Goal: Task Accomplishment & Management: Complete application form

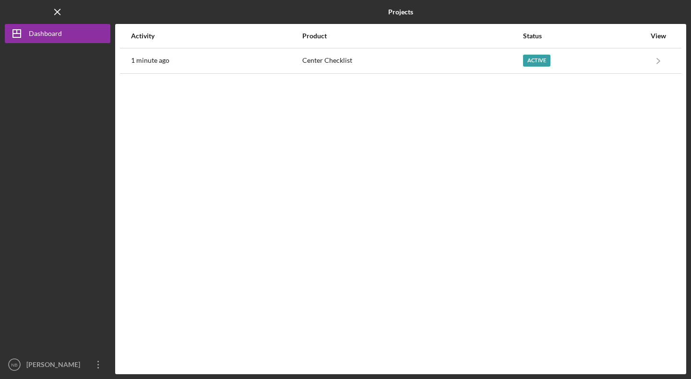
click at [163, 63] on time "1 minute ago" at bounding box center [150, 61] width 38 height 8
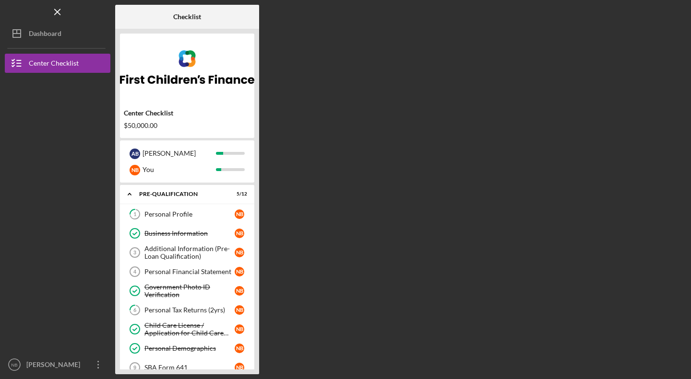
click at [182, 212] on div "Personal Profile" at bounding box center [189, 215] width 90 height 8
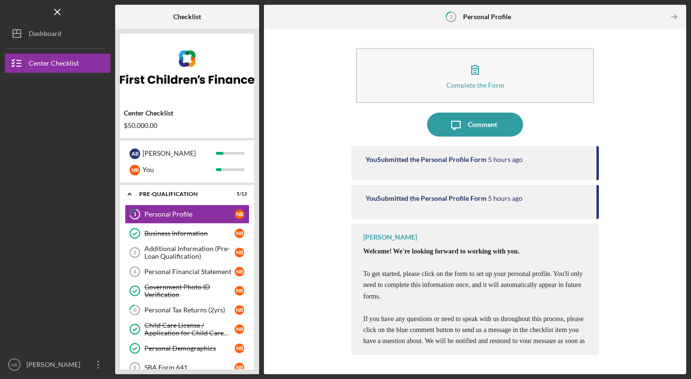
click at [182, 250] on div "Additional Information (Pre-Loan Qualification)" at bounding box center [189, 252] width 90 height 15
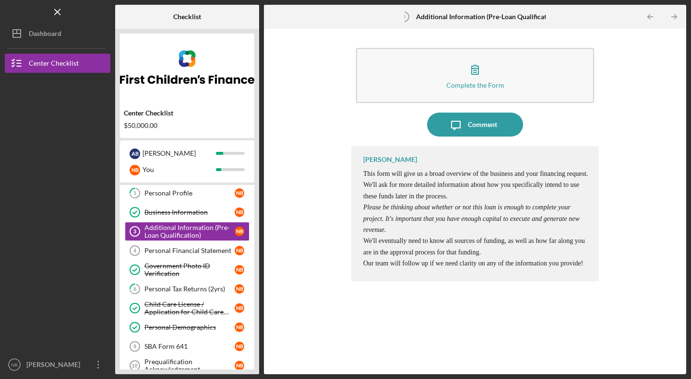
scroll to position [25, 0]
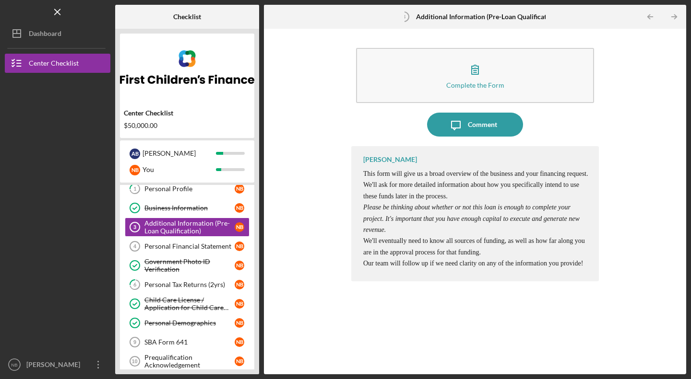
click at [480, 72] on icon "button" at bounding box center [475, 70] width 24 height 24
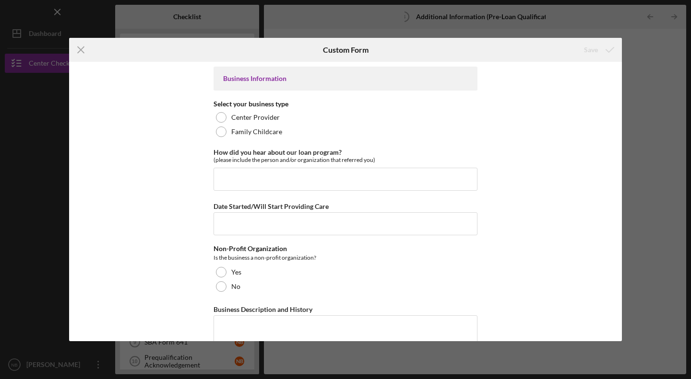
click at [248, 119] on label "Center Provider" at bounding box center [255, 118] width 48 height 8
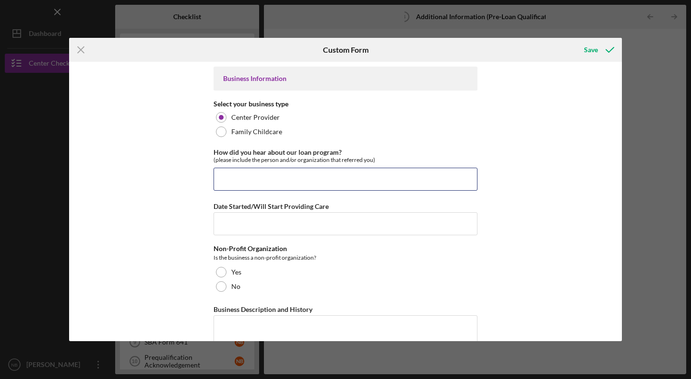
click at [291, 182] on input "How did you hear about our loan program?" at bounding box center [345, 179] width 264 height 23
type input "Web search - Wife was a part of the cohort a few years ago"
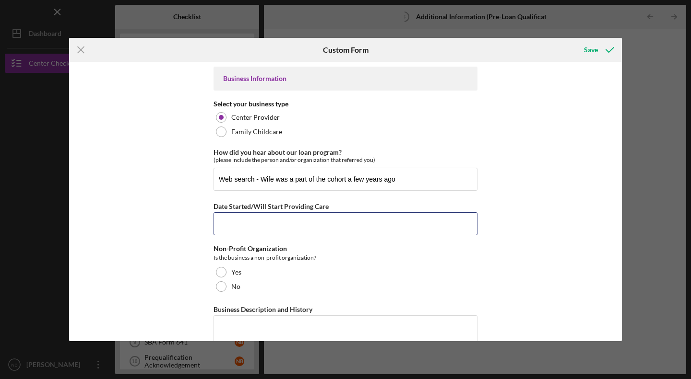
click at [270, 228] on input "Date Started/Will Start Providing Care" at bounding box center [345, 223] width 264 height 23
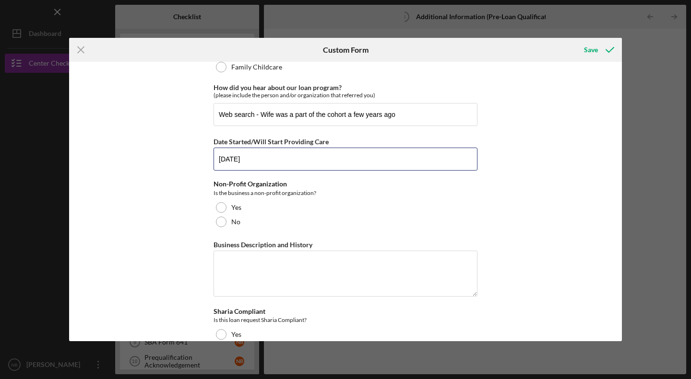
scroll to position [66, 0]
type input "[DATE]"
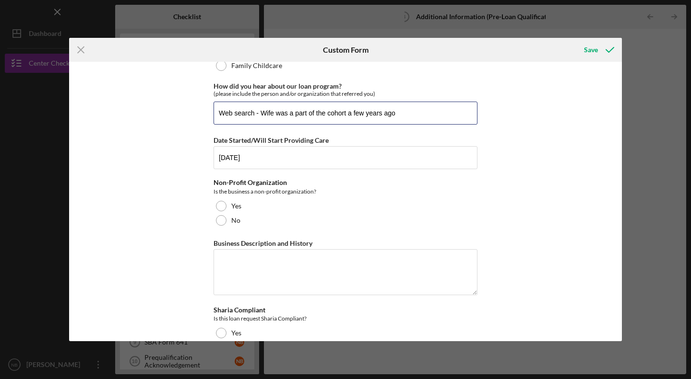
click at [252, 110] on input "Web search - Wife was a part of the cohort a few years ago" at bounding box center [345, 113] width 264 height 23
click at [396, 113] on input "Web search/[US_STATE] Small Business Development Center - Wife was a part of th…" at bounding box center [345, 113] width 264 height 23
type input "Web search/[US_STATE] Small Business Development Center/ Wife was a part of the…"
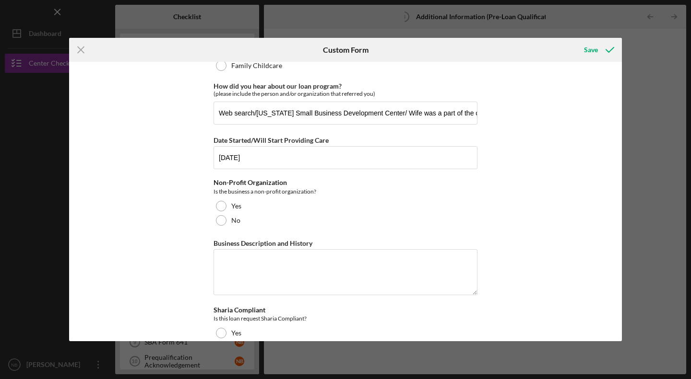
click at [222, 217] on div at bounding box center [221, 220] width 11 height 11
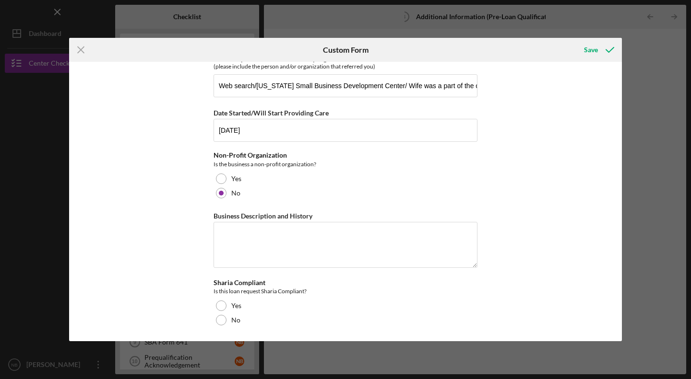
click at [216, 321] on div at bounding box center [221, 320] width 11 height 11
click at [244, 252] on textarea "Business Description and History" at bounding box center [345, 245] width 264 height 46
click at [238, 236] on textarea "Business Description and History" at bounding box center [345, 245] width 264 height 46
drag, startPoint x: 473, startPoint y: 265, endPoint x: 477, endPoint y: 356, distance: 90.8
click at [477, 356] on div "Icon/Menu Close Custom Form Save Business Information Select your business type…" at bounding box center [345, 189] width 691 height 379
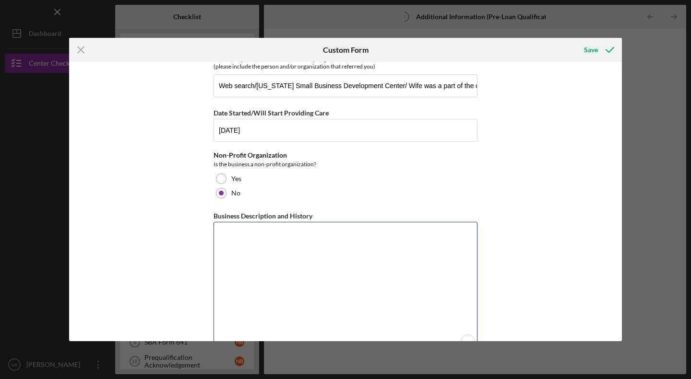
paste textarea "Loremips Dolorsitame Conse Adipi Elitsed do e Tempor-incididu utlaboree dolore …"
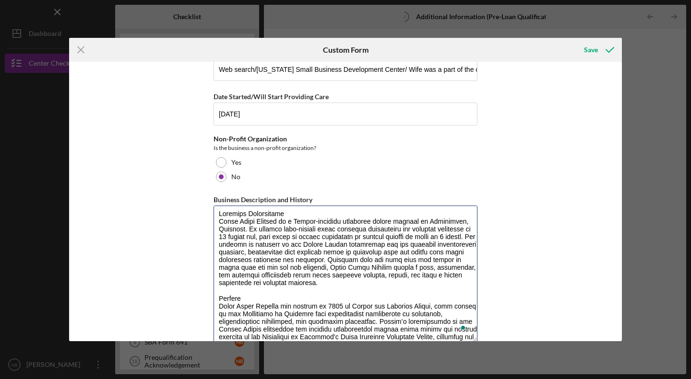
scroll to position [5, 0]
click at [465, 228] on textarea "Business Description and History" at bounding box center [345, 274] width 264 height 137
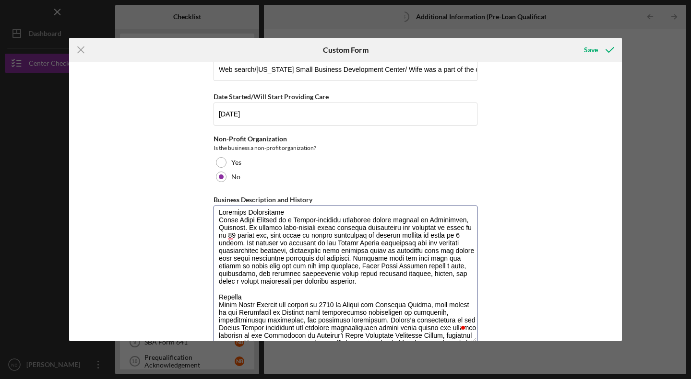
click at [236, 235] on textarea "Business Description and History" at bounding box center [345, 274] width 264 height 137
click at [235, 234] on textarea "Business Description and History" at bounding box center [345, 274] width 264 height 137
click at [296, 221] on textarea "Business Description and History" at bounding box center [345, 274] width 264 height 137
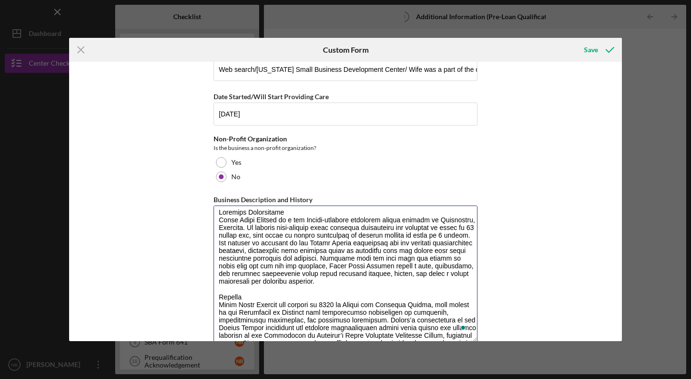
drag, startPoint x: 217, startPoint y: 250, endPoint x: 323, endPoint y: 245, distance: 106.6
click at [323, 245] on textarea "Business Description and History" at bounding box center [345, 274] width 264 height 137
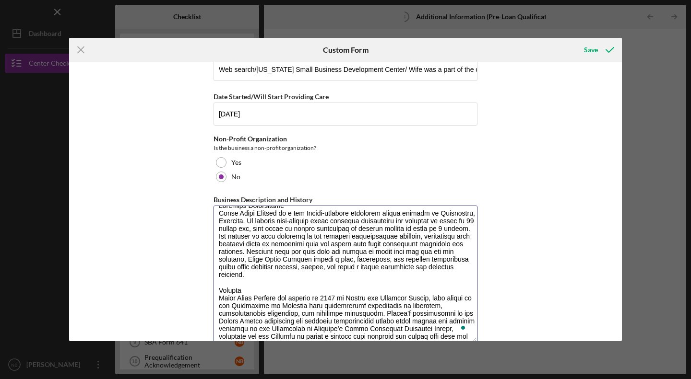
scroll to position [12, 0]
drag, startPoint x: 373, startPoint y: 260, endPoint x: 308, endPoint y: 259, distance: 64.3
click at [308, 259] on textarea "Business Description and History" at bounding box center [345, 274] width 264 height 137
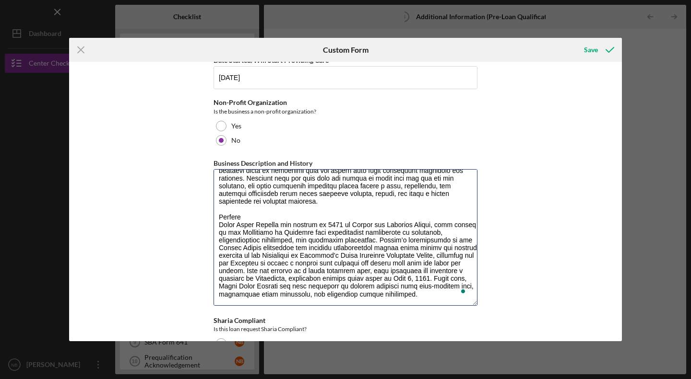
scroll to position [149, 0]
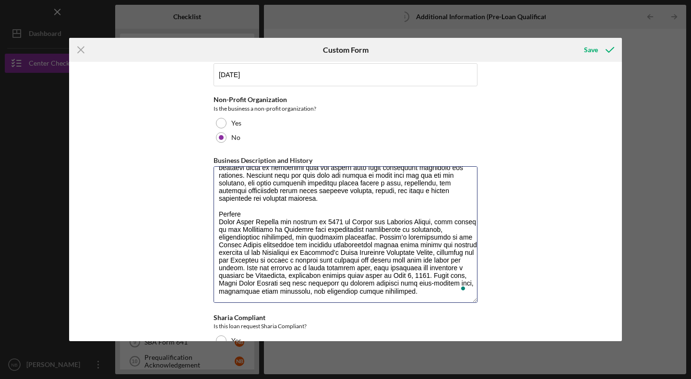
click at [345, 220] on textarea "Business Description and History" at bounding box center [345, 234] width 264 height 137
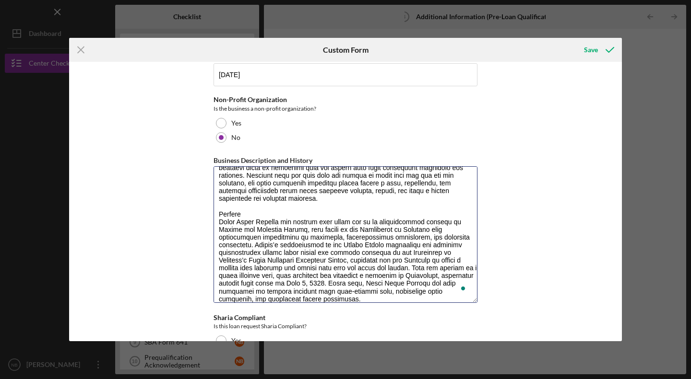
click at [390, 221] on textarea "Business Description and History" at bounding box center [345, 234] width 264 height 137
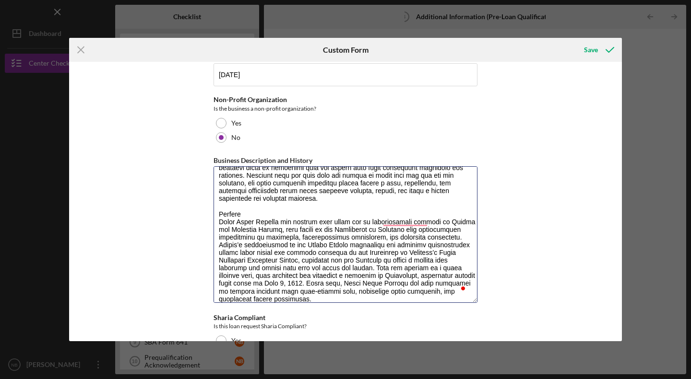
click at [448, 223] on textarea "Business Description and History" at bounding box center [345, 234] width 264 height 137
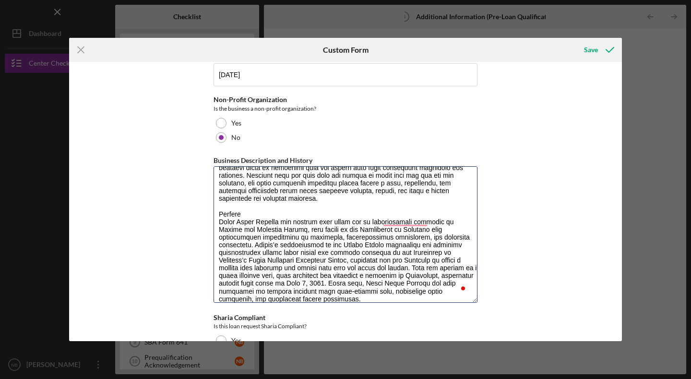
click at [422, 236] on textarea "Business Description and History" at bounding box center [345, 234] width 264 height 137
click at [461, 223] on textarea "Business Description and History" at bounding box center [345, 234] width 264 height 137
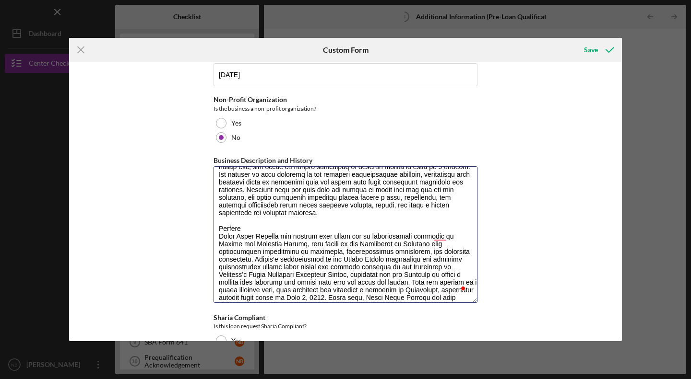
scroll to position [34, 0]
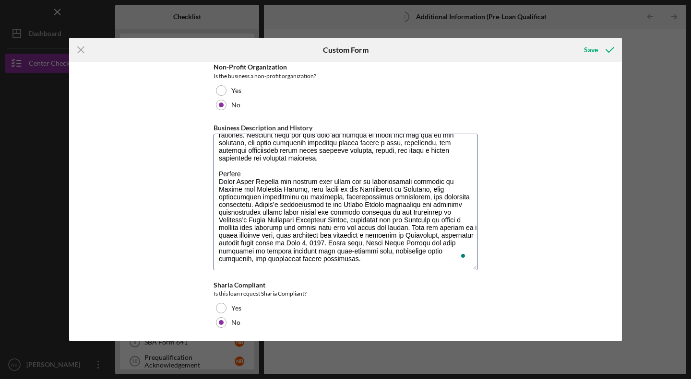
click at [244, 244] on textarea "Business Description and History" at bounding box center [345, 202] width 264 height 137
drag, startPoint x: 308, startPoint y: 189, endPoint x: 257, endPoint y: 187, distance: 51.4
click at [257, 187] on textarea "Business Description and History" at bounding box center [345, 202] width 264 height 137
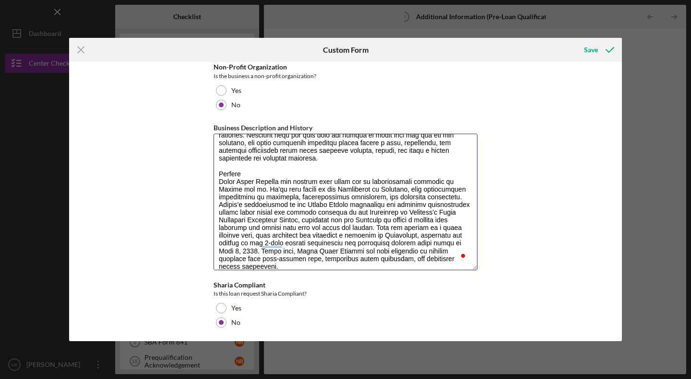
drag, startPoint x: 386, startPoint y: 221, endPoint x: 330, endPoint y: 221, distance: 55.2
click at [330, 221] on textarea "Business Description and History" at bounding box center [345, 202] width 264 height 137
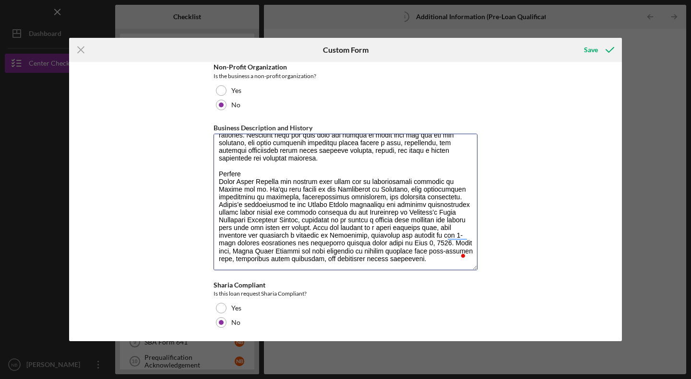
click at [435, 219] on textarea "Business Description and History" at bounding box center [345, 202] width 264 height 137
drag, startPoint x: 303, startPoint y: 227, endPoint x: 219, endPoint y: 227, distance: 83.9
click at [219, 227] on textarea "Business Description and History" at bounding box center [345, 202] width 264 height 137
click at [447, 224] on textarea "Business Description and History" at bounding box center [345, 202] width 264 height 137
click at [358, 236] on textarea "Business Description and History" at bounding box center [345, 202] width 264 height 137
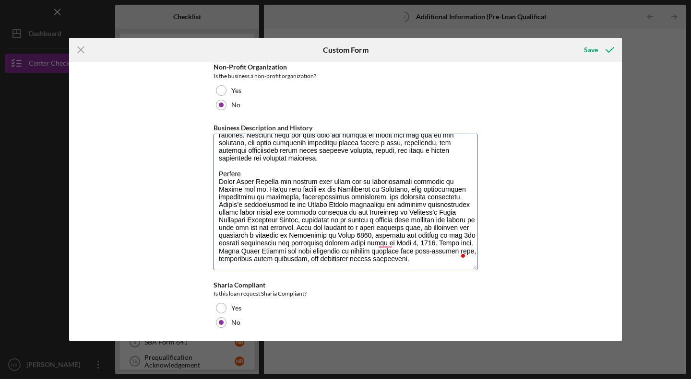
click at [311, 244] on textarea "Business Description and History" at bounding box center [345, 202] width 264 height 137
drag, startPoint x: 448, startPoint y: 260, endPoint x: 202, endPoint y: 191, distance: 256.2
click at [202, 191] on div "Business Information Select your business type Center Provider Family Childcare…" at bounding box center [345, 202] width 553 height 280
click at [218, 180] on textarea "Business Description and History" at bounding box center [345, 202] width 264 height 137
drag, startPoint x: 219, startPoint y: 180, endPoint x: 447, endPoint y: 263, distance: 242.6
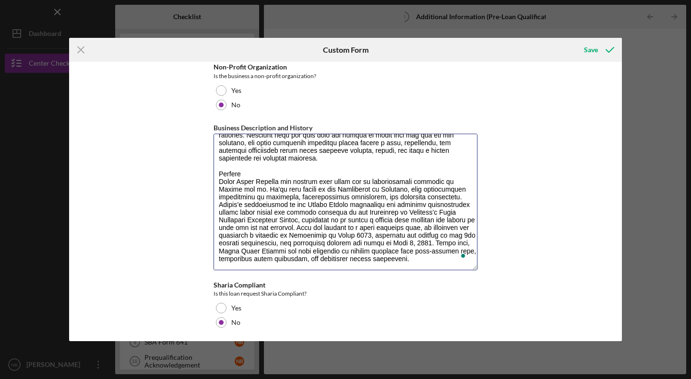
click at [447, 263] on textarea "Business Description and History" at bounding box center [345, 202] width 264 height 137
paste textarea "irst envisioned many years ago when [PERSON_NAME] and I were undergraduate stud…"
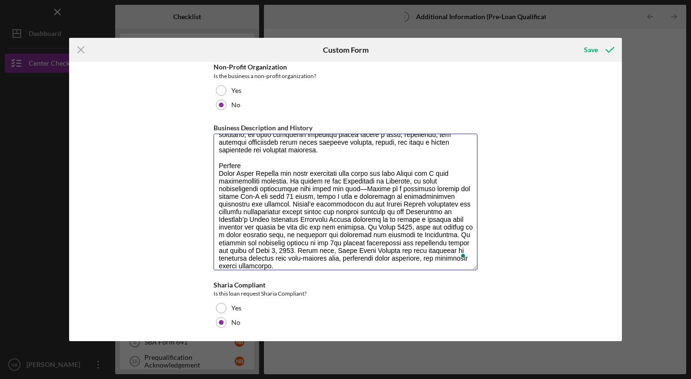
scroll to position [71, 0]
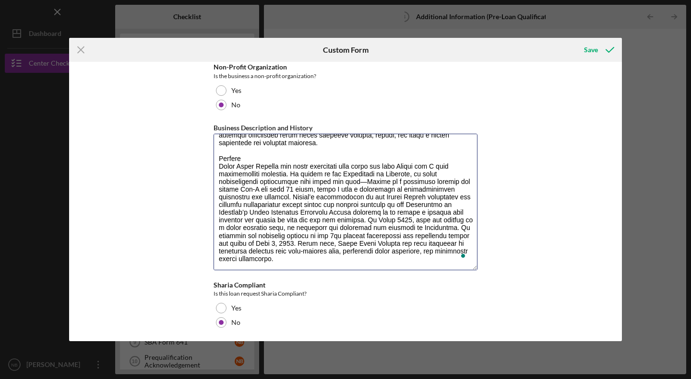
click at [368, 180] on textarea "Business Description and History" at bounding box center [345, 202] width 264 height 137
click at [361, 218] on textarea "Business Description and History" at bounding box center [345, 202] width 264 height 137
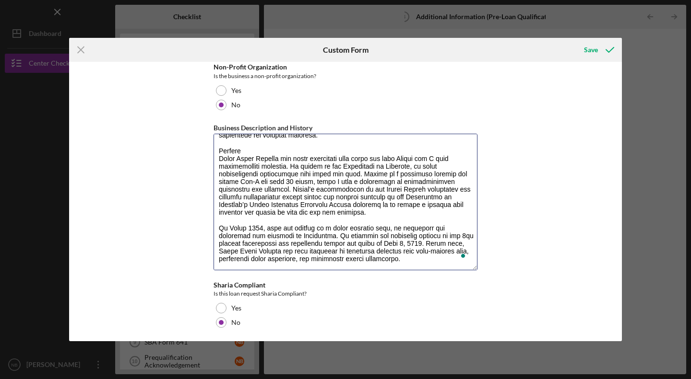
scroll to position [184, 0]
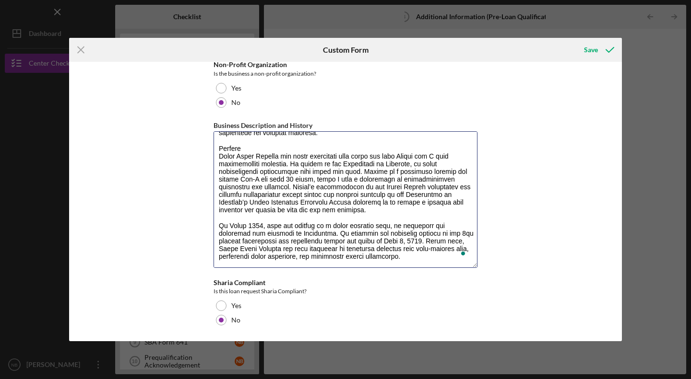
click at [333, 178] on textarea "Business Description and History" at bounding box center [345, 199] width 264 height 137
drag, startPoint x: 363, startPoint y: 180, endPoint x: 340, endPoint y: 179, distance: 23.0
click at [340, 179] on textarea "Business Description and History" at bounding box center [345, 199] width 264 height 137
click at [377, 182] on textarea "Business Description and History" at bounding box center [345, 199] width 264 height 137
click at [351, 182] on textarea "Business Description and History" at bounding box center [345, 199] width 264 height 137
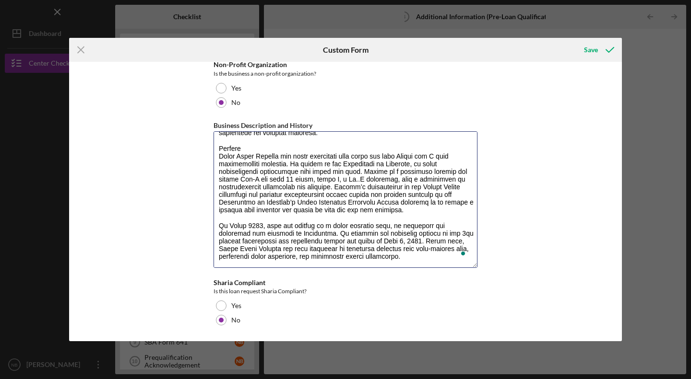
type textarea "Business Description Early Spark Academy is a new Reggio-inspired childcare cen…"
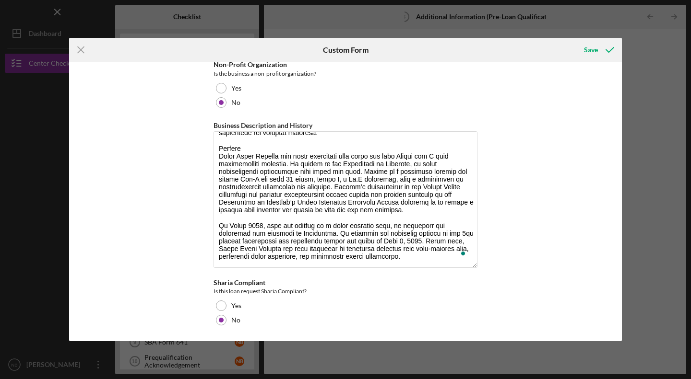
click at [595, 48] on div "Save" at bounding box center [591, 49] width 14 height 19
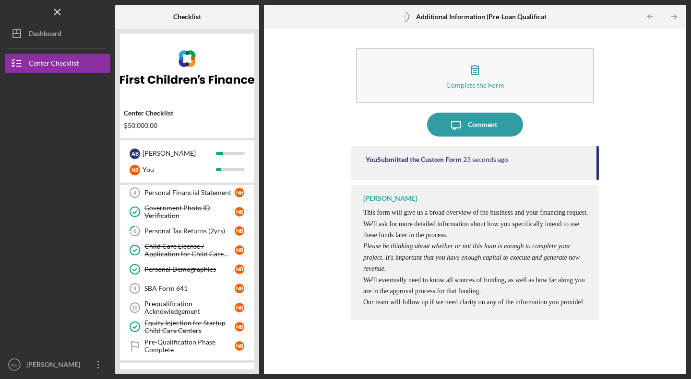
scroll to position [101, 0]
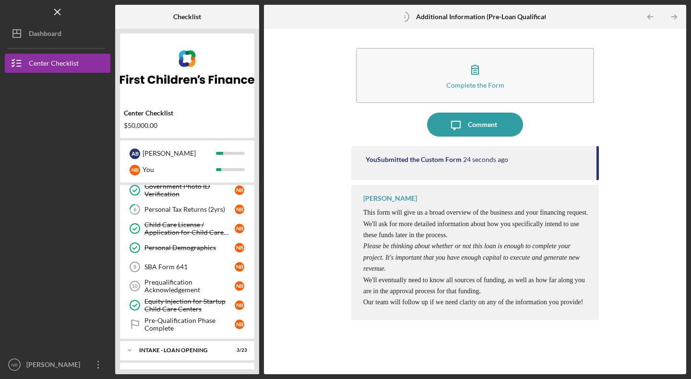
click at [177, 272] on link "SBA Form 641 9 SBA Form 641 N B" at bounding box center [187, 267] width 125 height 19
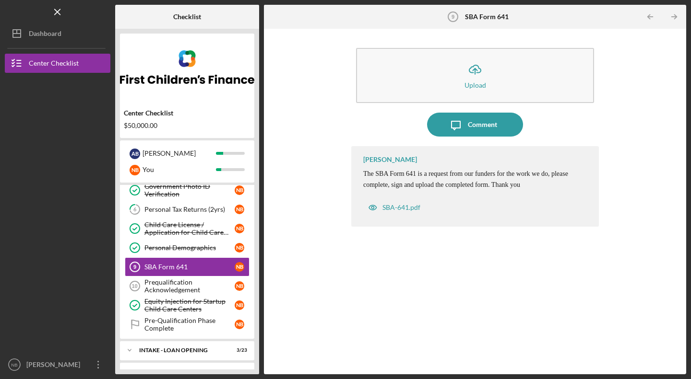
click at [458, 123] on icon "Icon/Message" at bounding box center [456, 125] width 24 height 24
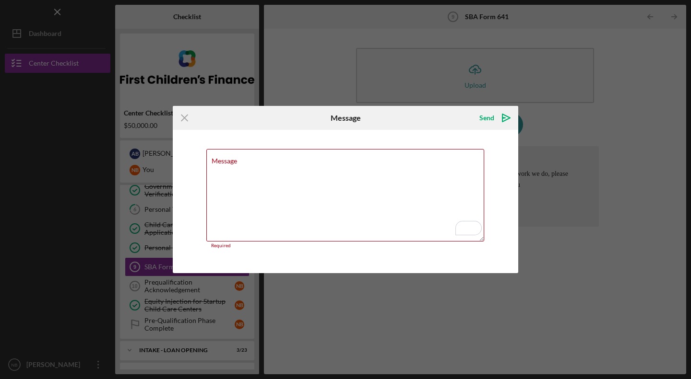
click at [187, 120] on icon "Icon/Menu Close" at bounding box center [185, 118] width 24 height 24
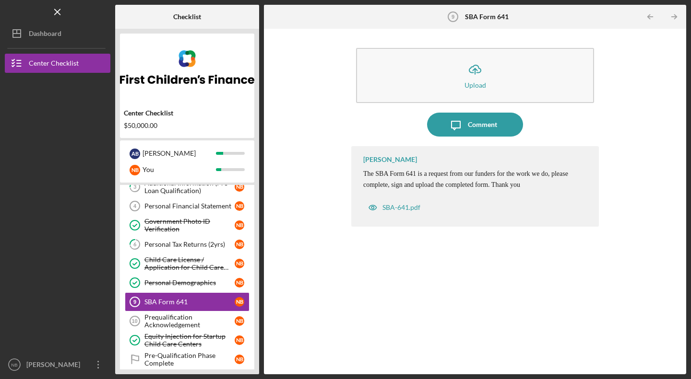
scroll to position [64, 0]
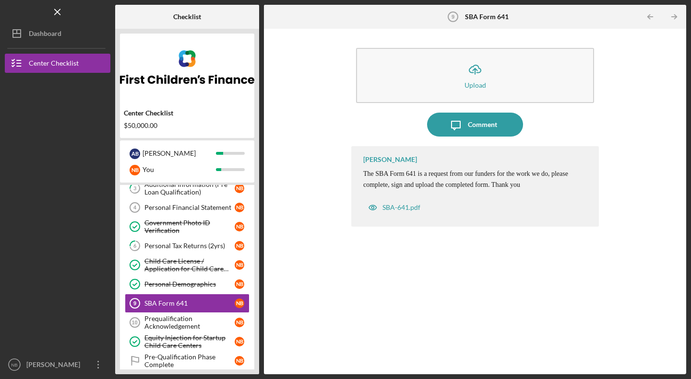
click at [181, 205] on div "Personal Financial Statement" at bounding box center [189, 208] width 90 height 8
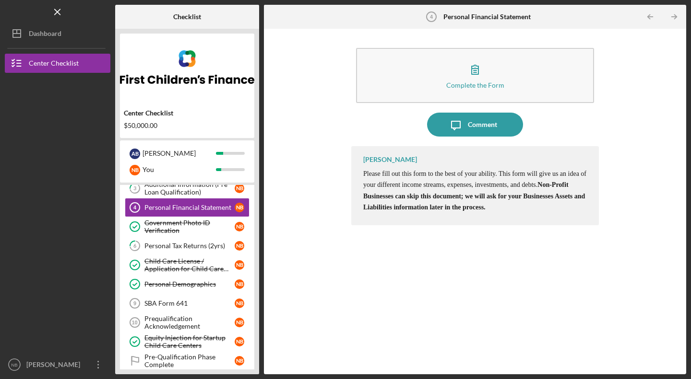
click at [468, 127] on div "Comment" at bounding box center [482, 125] width 29 height 24
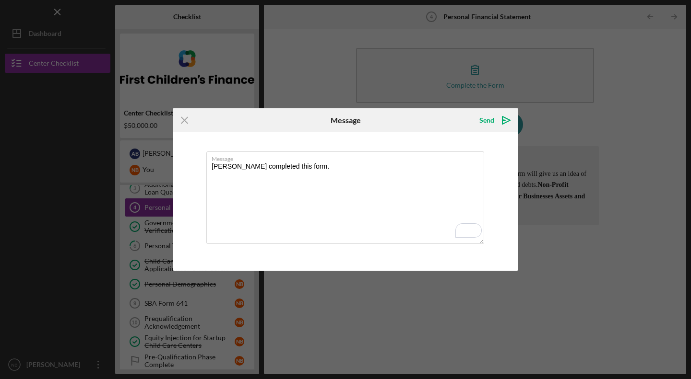
type textarea "[PERSON_NAME] completed this form."
click at [492, 115] on div "Send" at bounding box center [486, 120] width 15 height 19
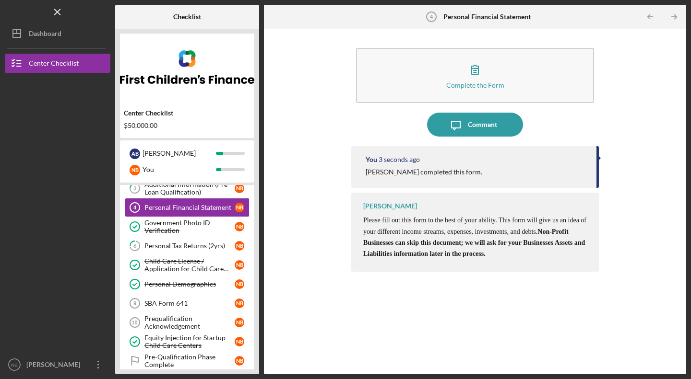
click at [165, 309] on link "SBA Form 641 9 SBA Form 641 N B" at bounding box center [187, 303] width 125 height 19
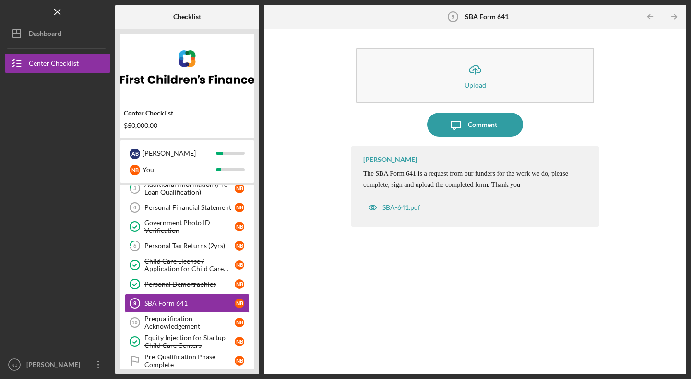
click at [469, 75] on icon "Icon/Upload" at bounding box center [475, 70] width 24 height 24
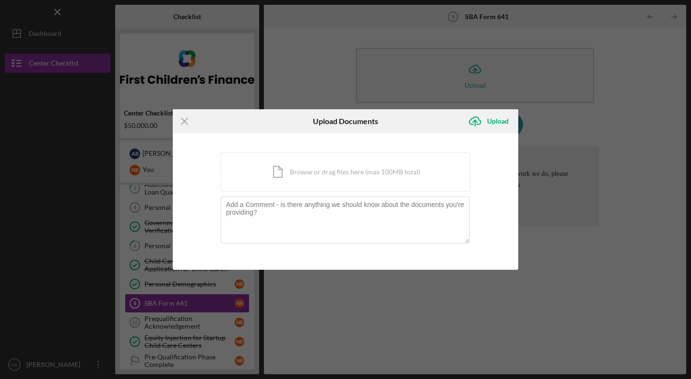
click at [181, 125] on icon "Icon/Menu Close" at bounding box center [185, 121] width 24 height 24
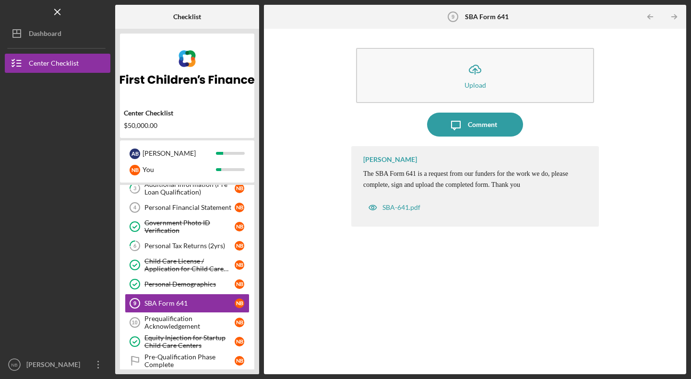
click at [411, 206] on div "SBA-641.pdf" at bounding box center [401, 208] width 38 height 8
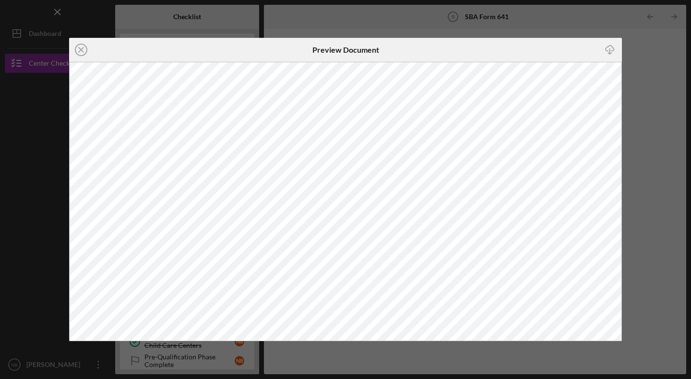
click at [82, 53] on icon "Icon/Close" at bounding box center [81, 50] width 24 height 24
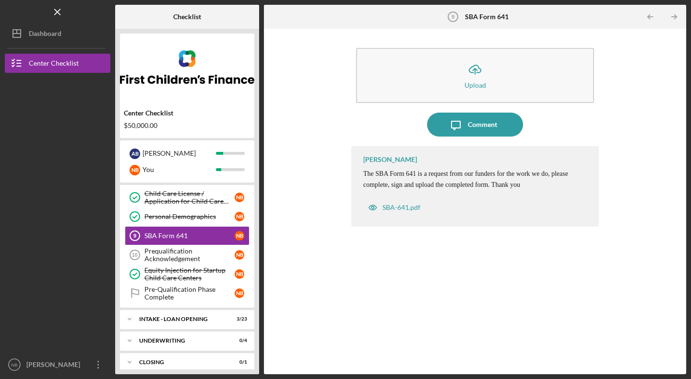
scroll to position [139, 0]
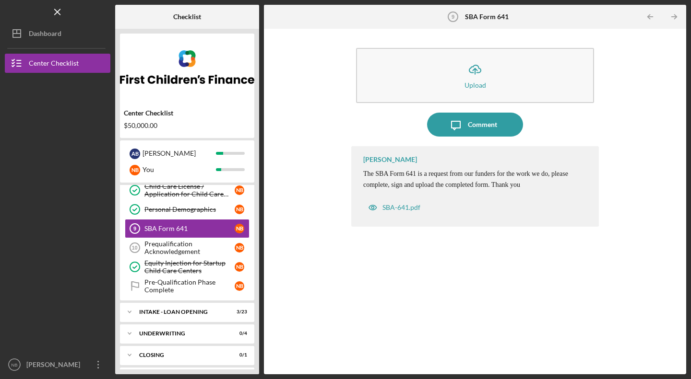
click at [192, 256] on link "Prequalification Acknowledgement 10 Prequalification Acknowledgement N B" at bounding box center [187, 247] width 125 height 19
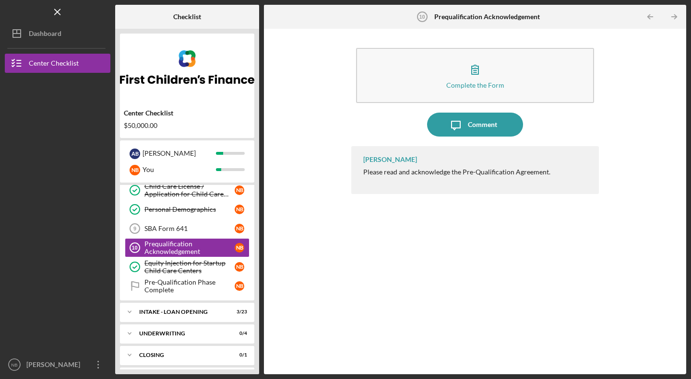
click at [483, 75] on icon "button" at bounding box center [475, 70] width 24 height 24
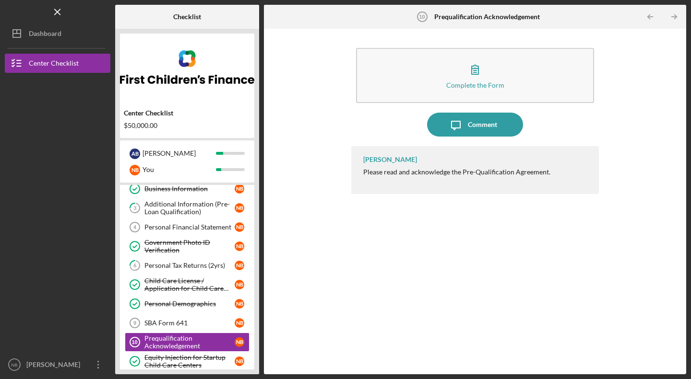
scroll to position [44, 0]
click at [153, 265] on div "Personal Tax Returns (2yrs)" at bounding box center [189, 267] width 90 height 8
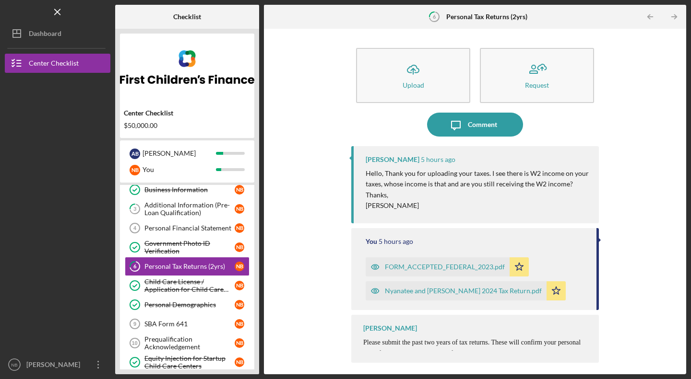
click at [459, 132] on icon "Icon/Message" at bounding box center [456, 125] width 24 height 24
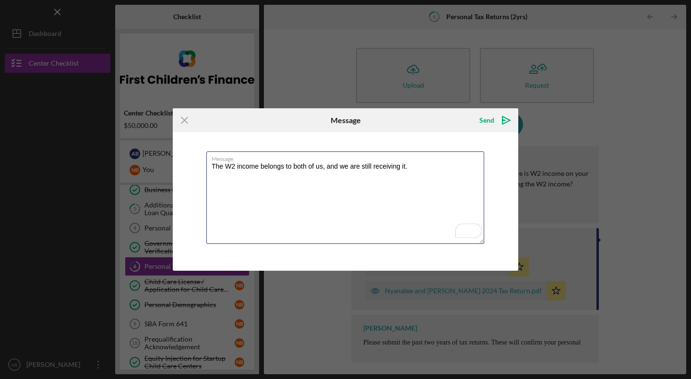
type textarea "The W2 income belongs to both of us, and we are still receiving it."
click at [502, 123] on polygon "submit" at bounding box center [506, 121] width 8 height 8
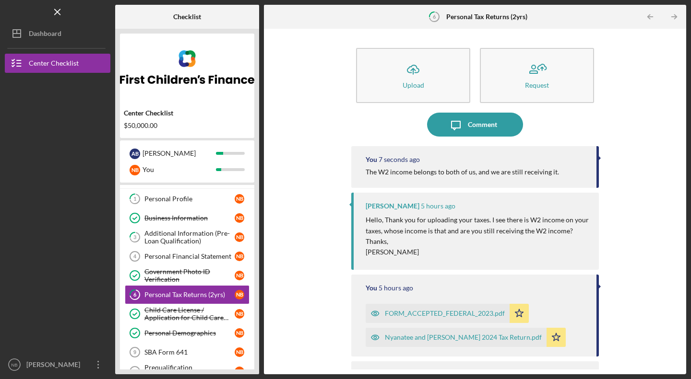
scroll to position [13, 0]
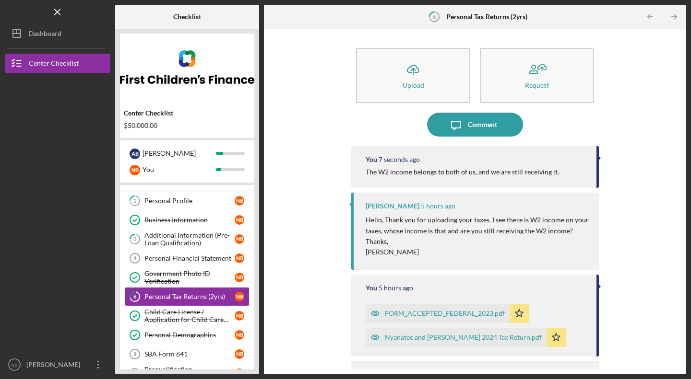
click at [174, 236] on div "Additional Information (Pre-Loan Qualification)" at bounding box center [189, 239] width 90 height 15
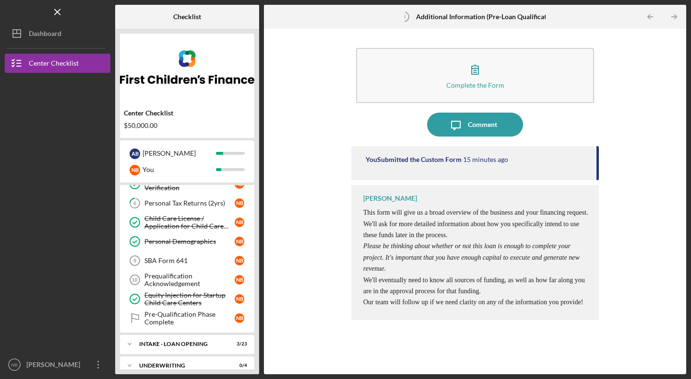
scroll to position [108, 0]
click at [160, 266] on link "SBA Form 641 9 SBA Form 641 N B" at bounding box center [187, 259] width 125 height 19
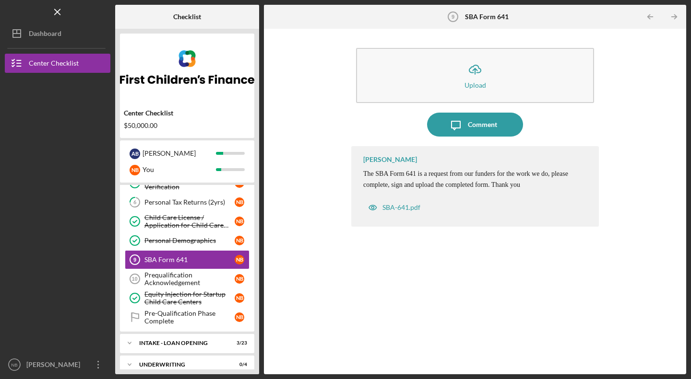
click at [479, 84] on div "Upload" at bounding box center [475, 85] width 22 height 7
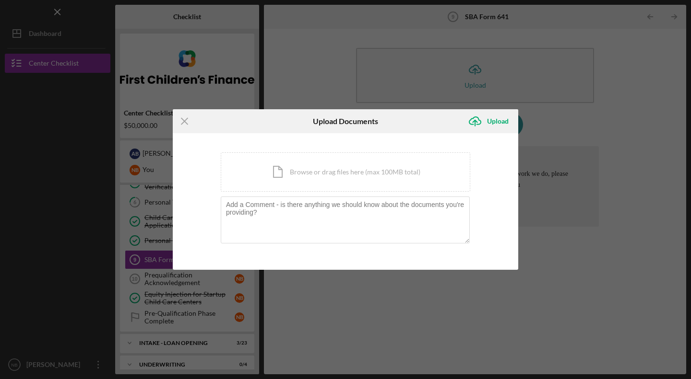
click at [306, 176] on div "Icon/Document Browse or drag files here (max 100MB total) Tap to choose files o…" at bounding box center [345, 172] width 249 height 39
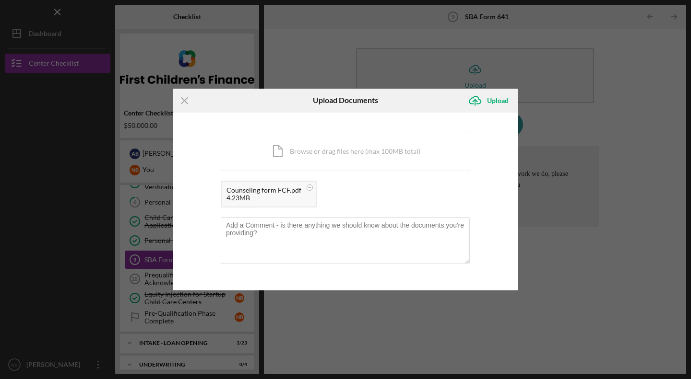
click at [487, 103] on div "Upload" at bounding box center [498, 100] width 22 height 19
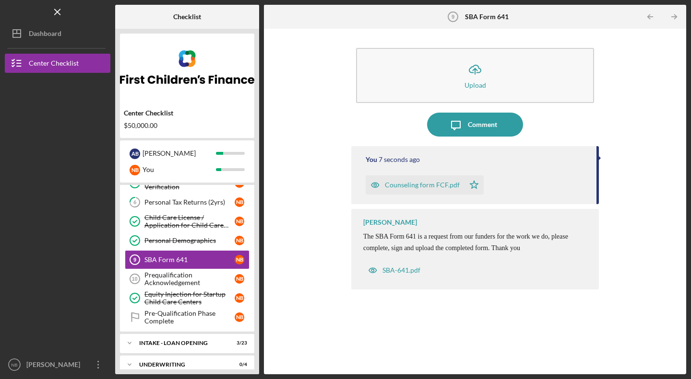
click at [195, 277] on div "Prequalification Acknowledgement" at bounding box center [189, 278] width 90 height 15
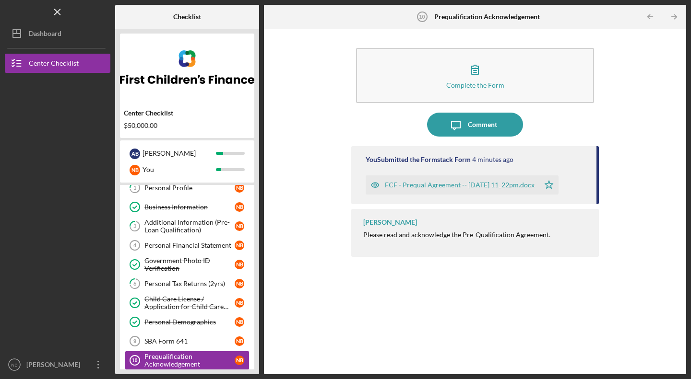
scroll to position [26, 0]
click at [177, 224] on div "Additional Information (Pre-Loan Qualification)" at bounding box center [189, 226] width 90 height 15
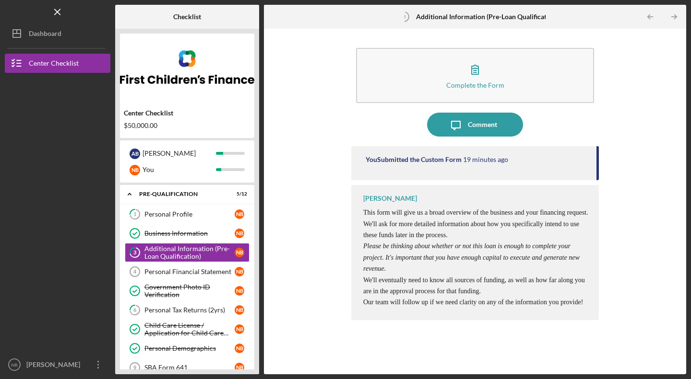
click at [175, 219] on link "1 Personal Profile N B" at bounding box center [187, 214] width 125 height 19
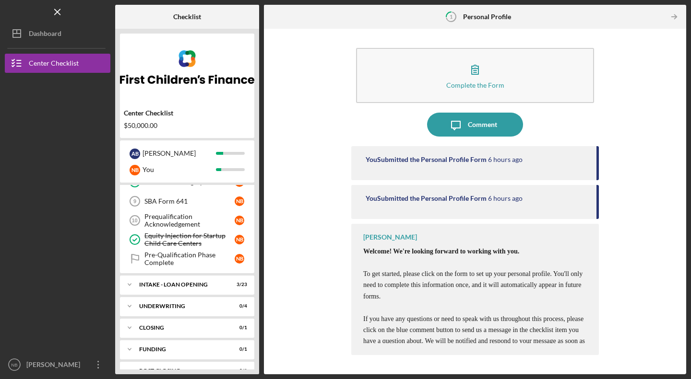
scroll to position [167, 0]
click at [173, 255] on div "Pre-Qualification Phase Complete" at bounding box center [189, 258] width 90 height 15
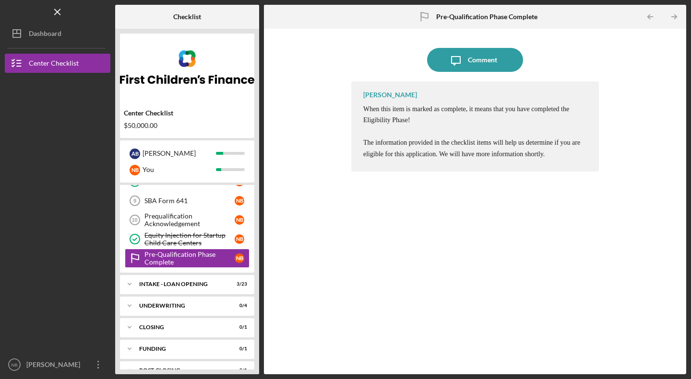
click at [193, 286] on div "INTAKE - LOAN OPENING" at bounding box center [181, 285] width 84 height 6
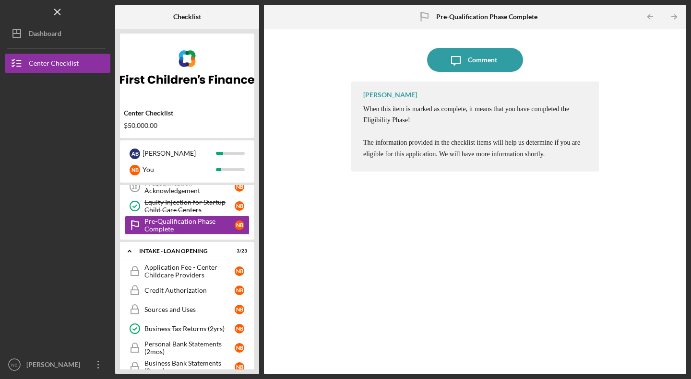
scroll to position [200, 0]
click at [183, 270] on div "Application Fee - Center Childcare Providers" at bounding box center [189, 271] width 90 height 15
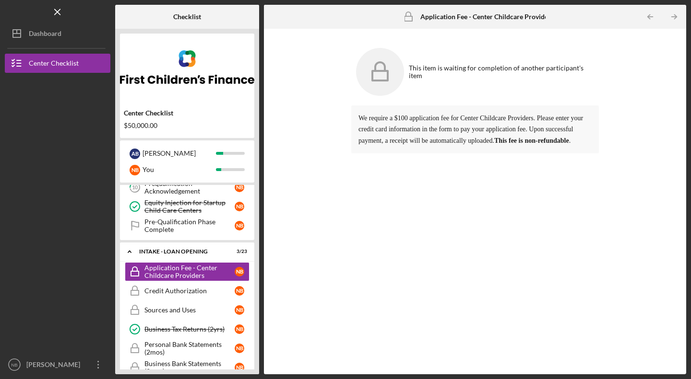
click at [181, 285] on link "Credit Authorization Credit Authorization N B" at bounding box center [187, 291] width 125 height 19
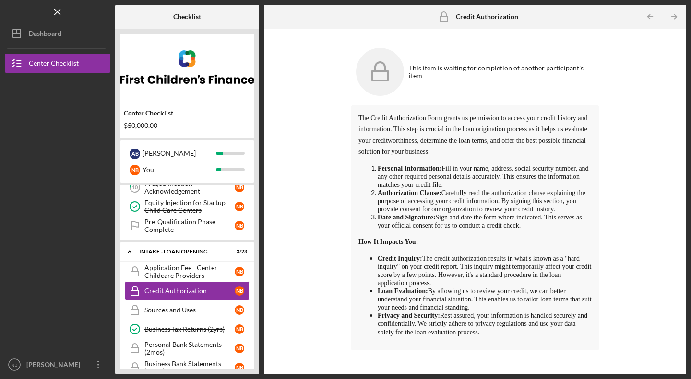
click at [183, 318] on link "Sources and Uses Sources and Uses N B" at bounding box center [187, 310] width 125 height 19
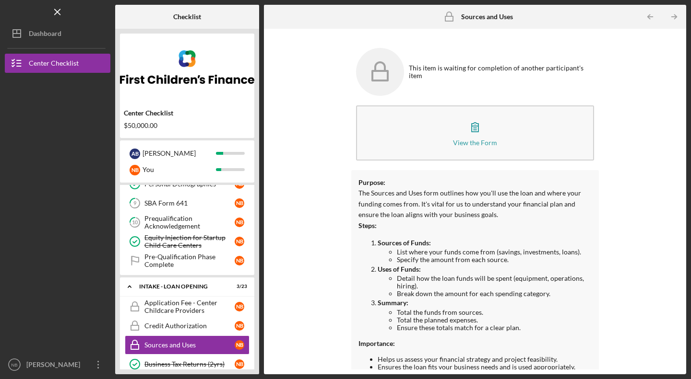
scroll to position [162, 0]
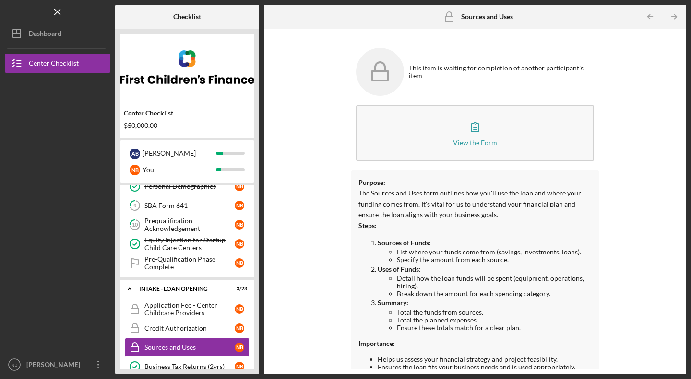
click at [171, 291] on div "INTAKE - LOAN OPENING" at bounding box center [181, 289] width 84 height 6
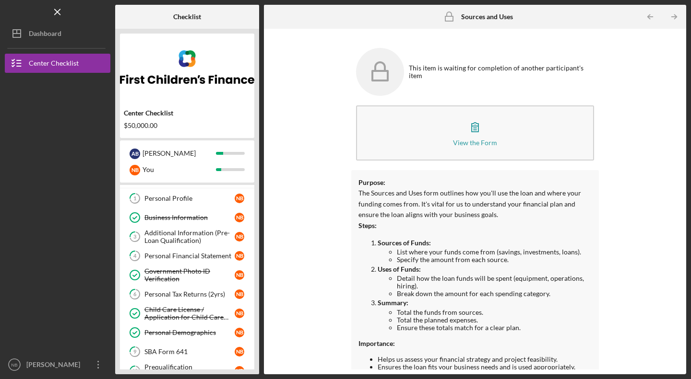
scroll to position [0, 0]
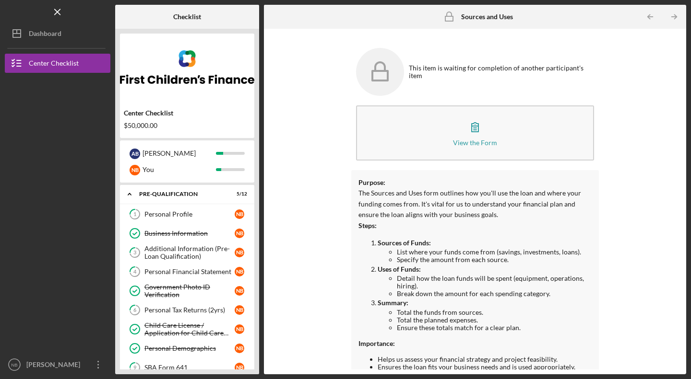
click at [101, 360] on icon "Icon/Overflow" at bounding box center [98, 365] width 24 height 24
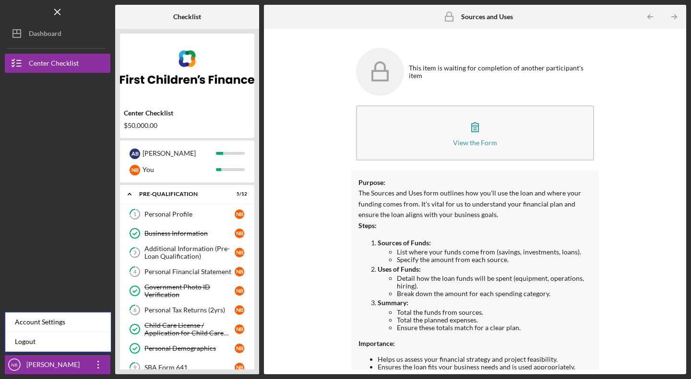
click at [76, 338] on link "Logout" at bounding box center [58, 342] width 106 height 20
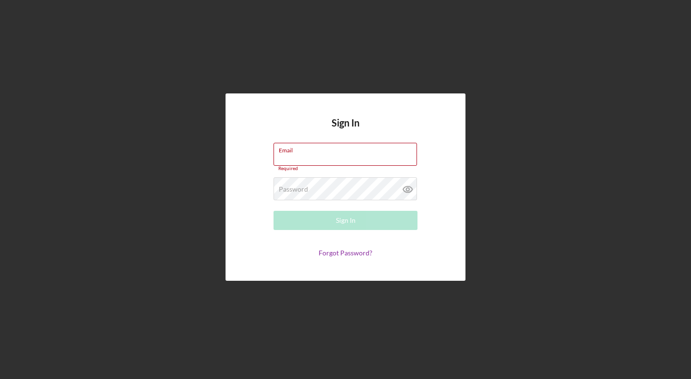
click at [336, 156] on input "Email" at bounding box center [344, 154] width 143 height 23
click at [320, 144] on label "Email" at bounding box center [348, 148] width 138 height 11
click at [320, 144] on input "Email" at bounding box center [344, 154] width 143 height 23
click at [316, 152] on div "Email Required" at bounding box center [345, 157] width 144 height 29
click at [312, 159] on input "Email" at bounding box center [344, 154] width 143 height 23
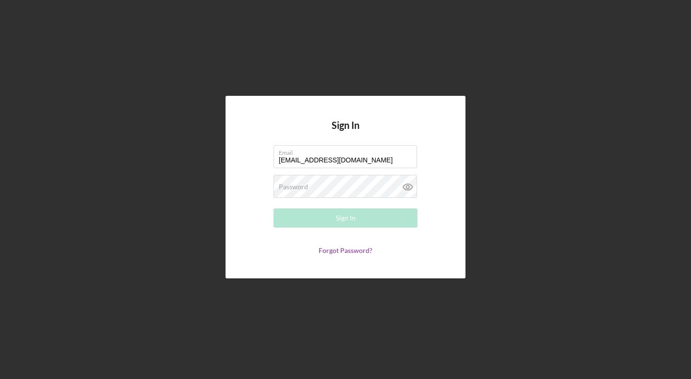
click at [318, 200] on form "Email [EMAIL_ADDRESS][DOMAIN_NAME] Password Required Sign In Forgot Password?" at bounding box center [345, 199] width 192 height 109
click at [313, 184] on div "Password Required" at bounding box center [345, 187] width 144 height 24
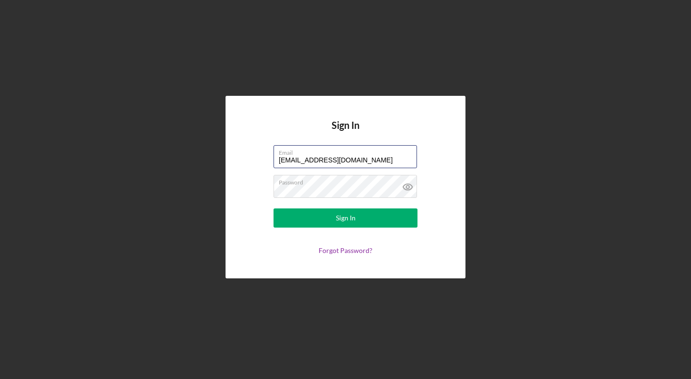
click at [282, 162] on input "[EMAIL_ADDRESS][DOMAIN_NAME]" at bounding box center [344, 156] width 143 height 23
type input "[EMAIL_ADDRESS][DOMAIN_NAME]"
click at [300, 219] on button "Sign In" at bounding box center [345, 218] width 144 height 19
